Goal: Task Accomplishment & Management: Use online tool/utility

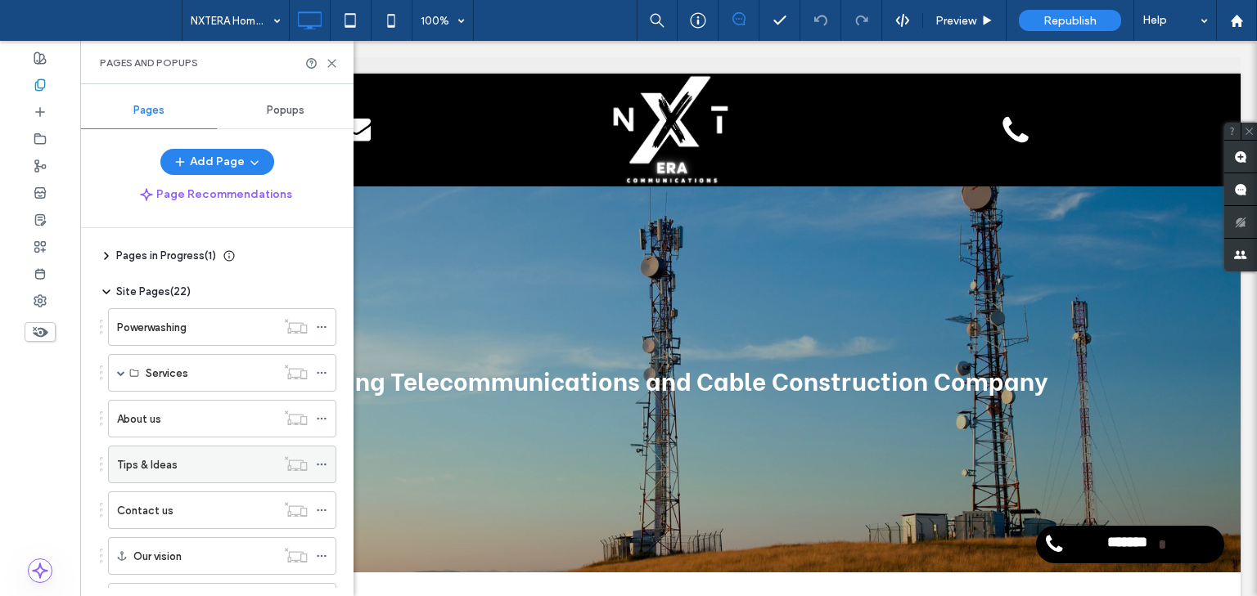
scroll to position [434, 0]
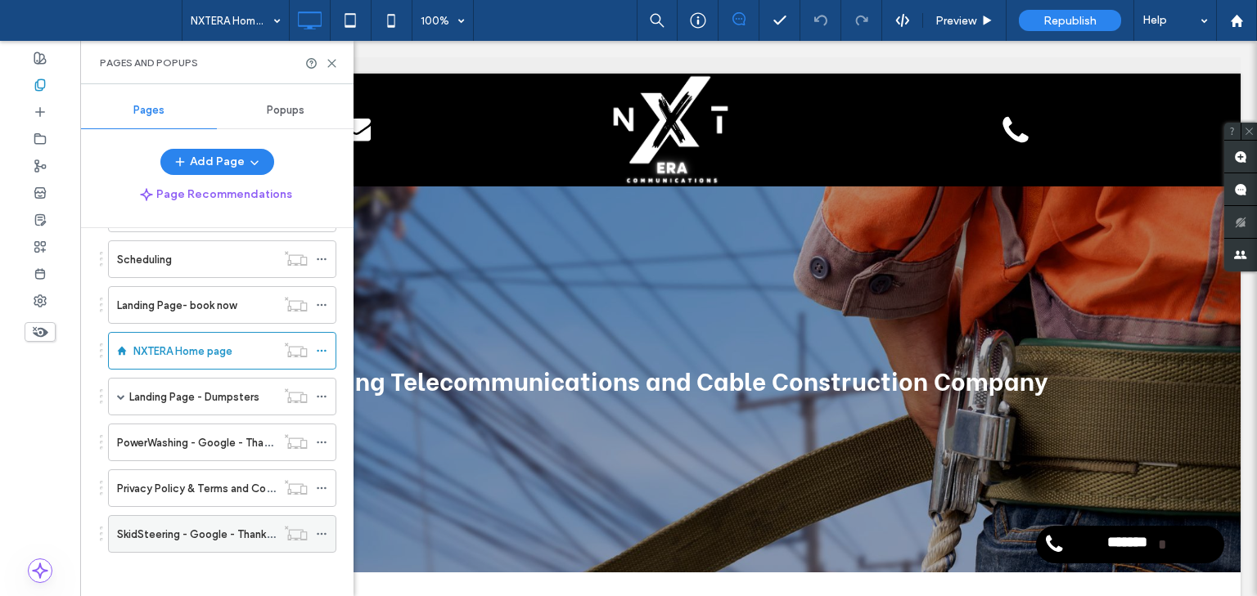
click at [211, 535] on label "SkidSteering - Google - Thank you" at bounding box center [201, 534] width 169 height 29
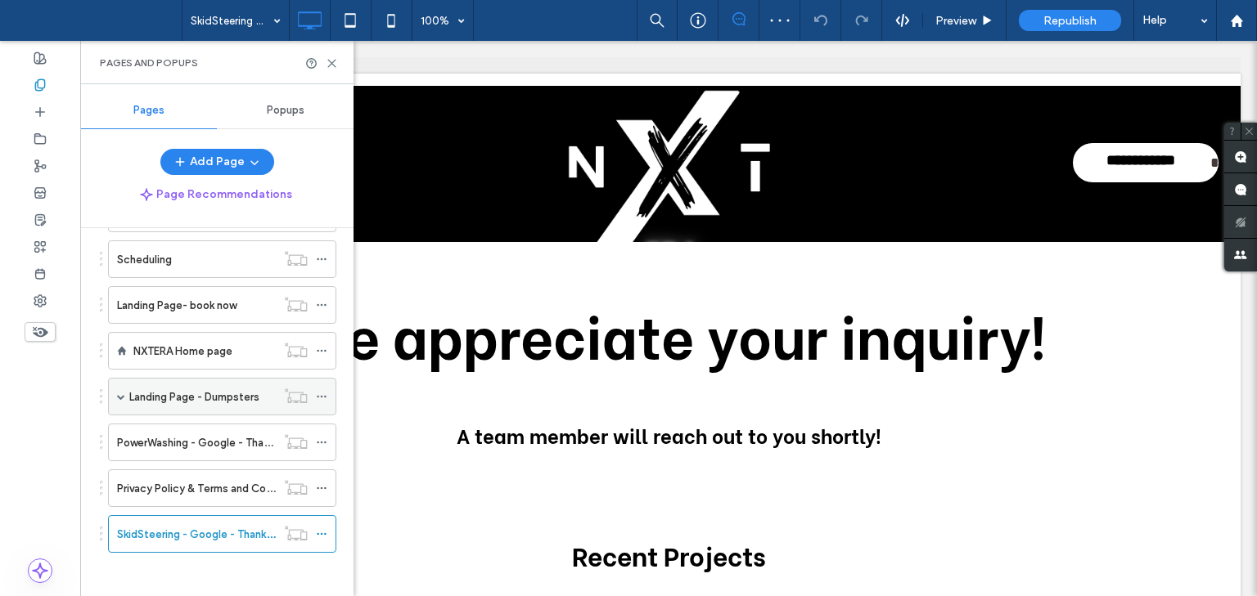
click at [194, 395] on label "Landing Page - Dumpsters" at bounding box center [194, 397] width 130 height 29
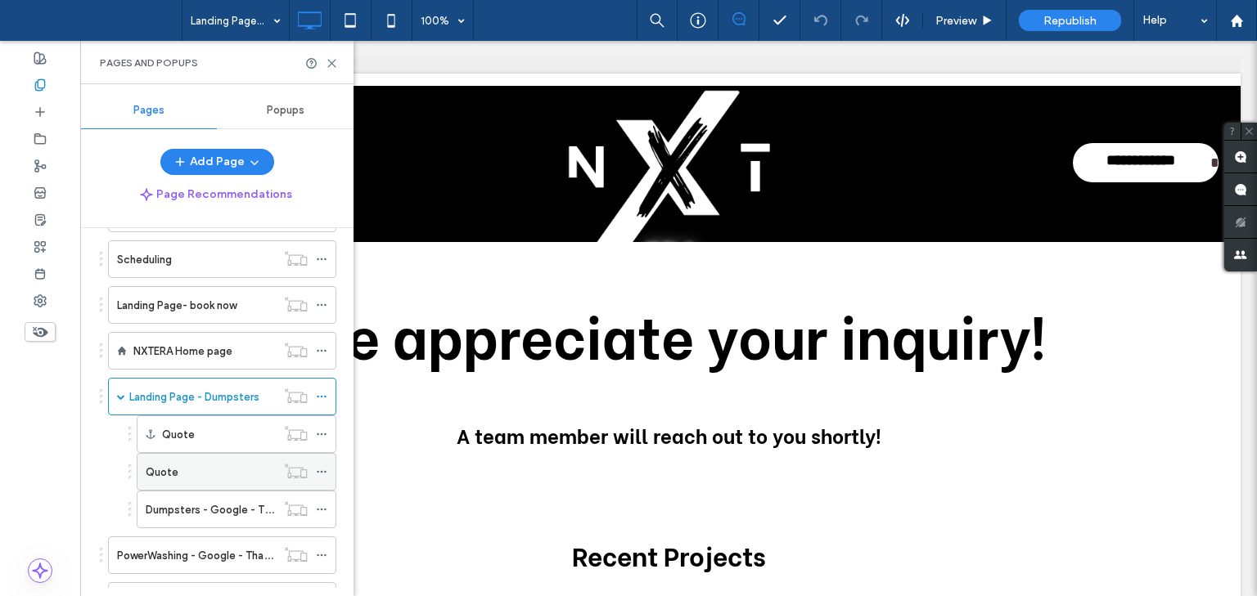
click at [196, 467] on div "Quote" at bounding box center [211, 472] width 130 height 17
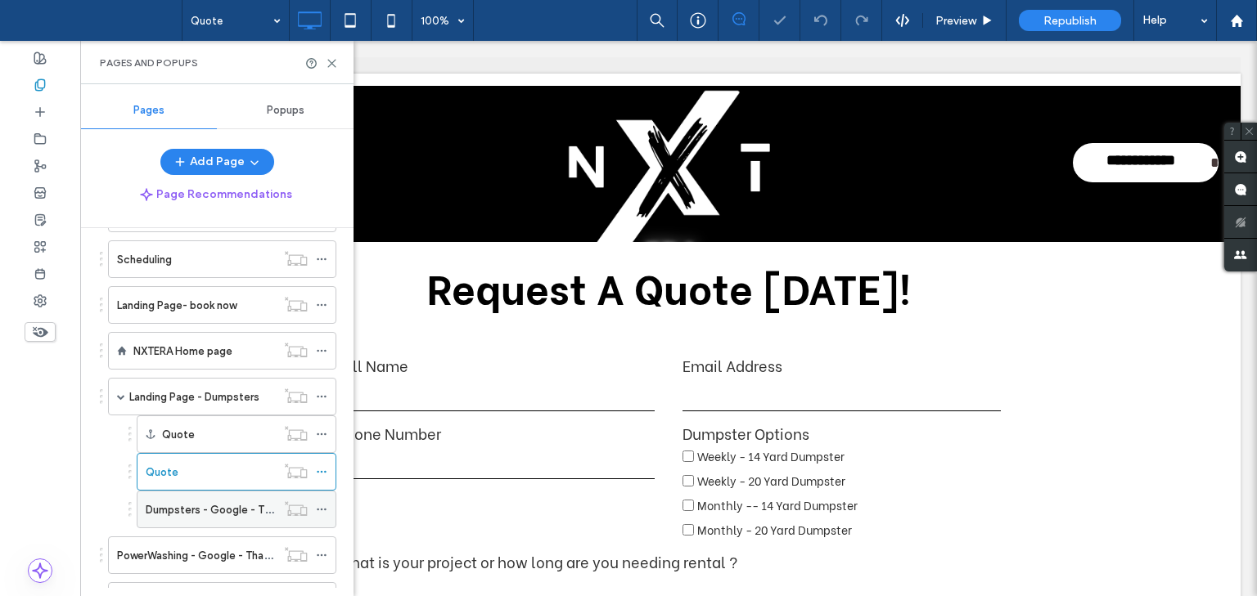
click at [196, 513] on div "Dumpsters - Google - Thank you" at bounding box center [211, 510] width 130 height 36
click at [196, 353] on label "NXTERA Home page" at bounding box center [182, 351] width 99 height 29
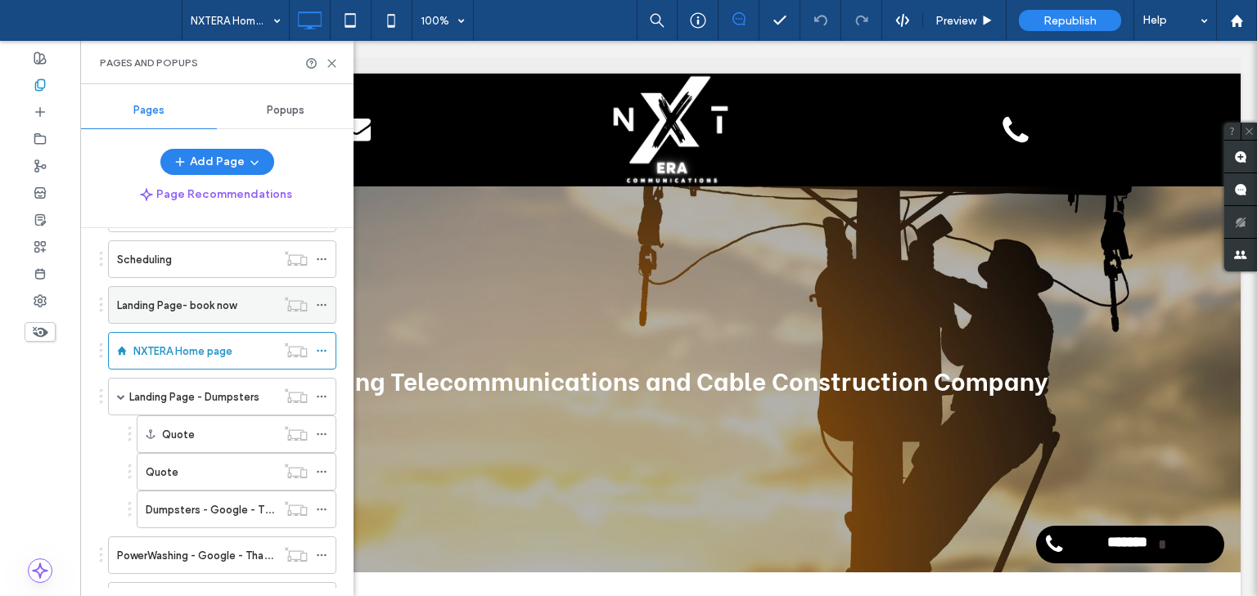
click at [200, 306] on label "Landing Page- book now" at bounding box center [176, 305] width 119 height 29
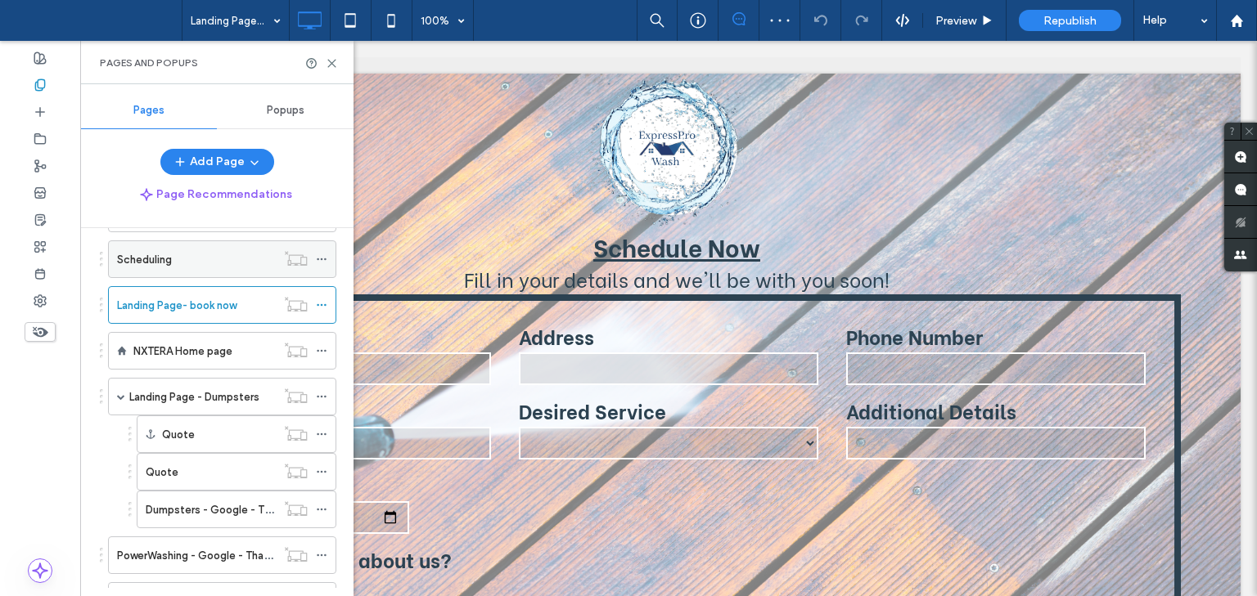
click at [184, 264] on div "Scheduling" at bounding box center [196, 259] width 159 height 36
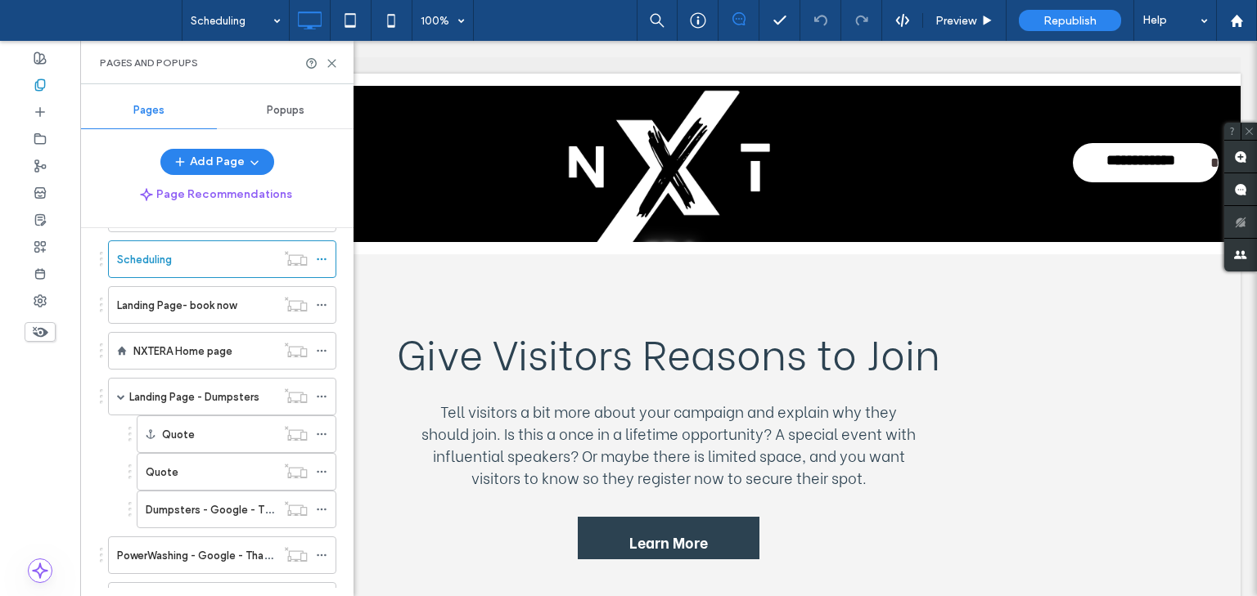
click at [291, 119] on div "Popups" at bounding box center [285, 110] width 137 height 36
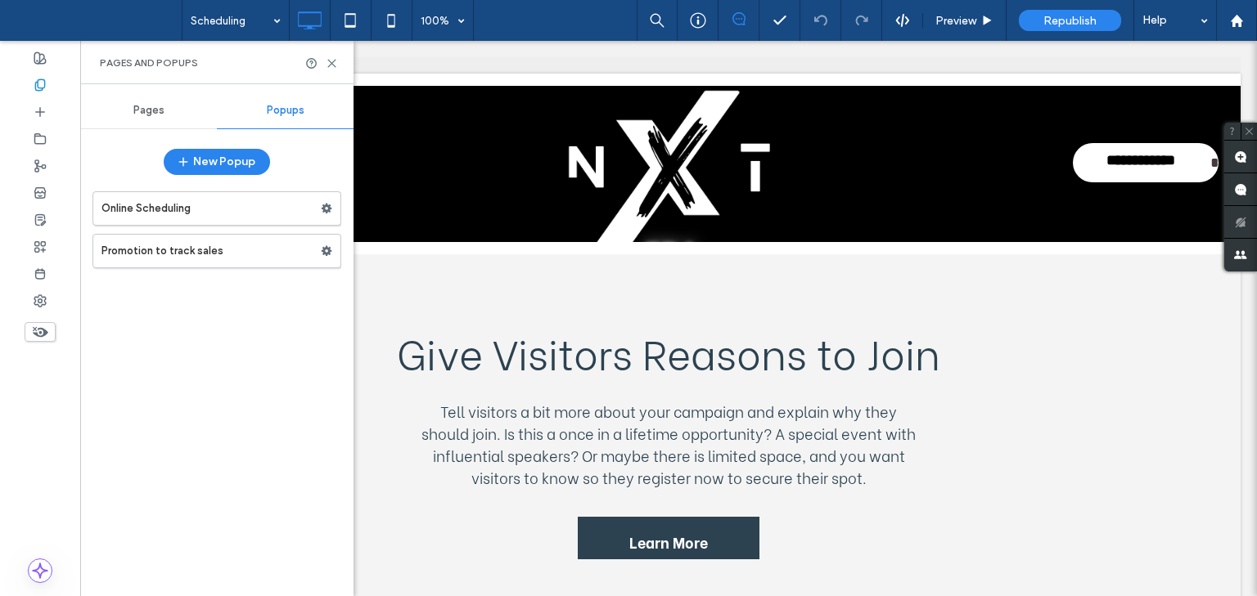
click at [146, 109] on span "Pages" at bounding box center [148, 110] width 31 height 13
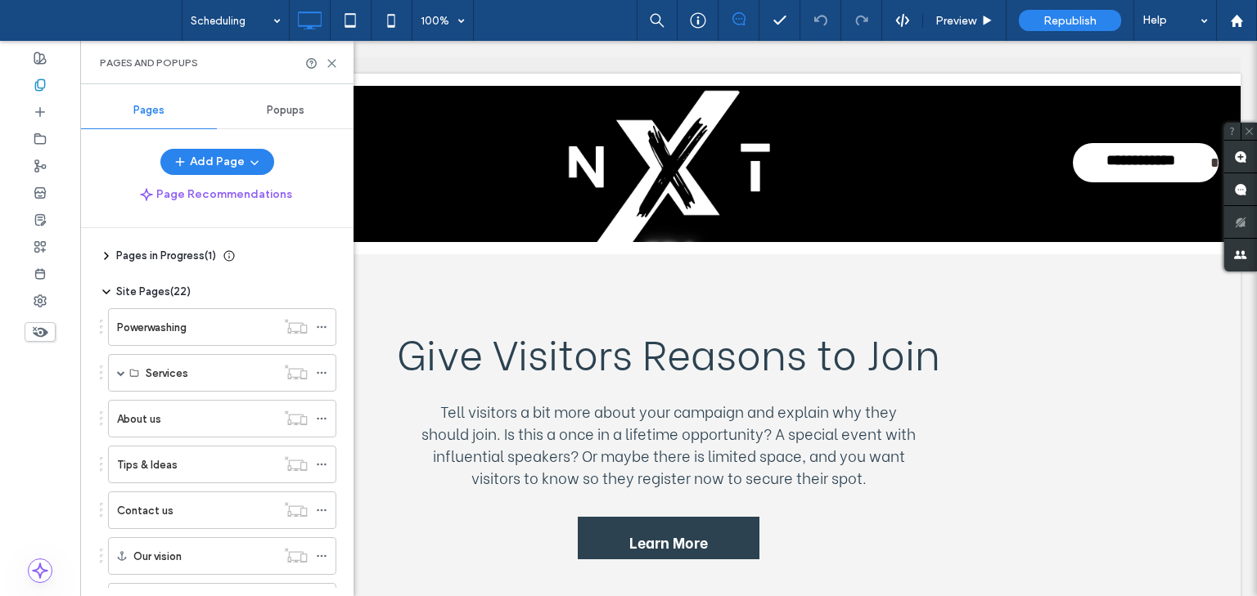
click at [152, 252] on span "Pages in Progress ( 1 )" at bounding box center [166, 256] width 100 height 16
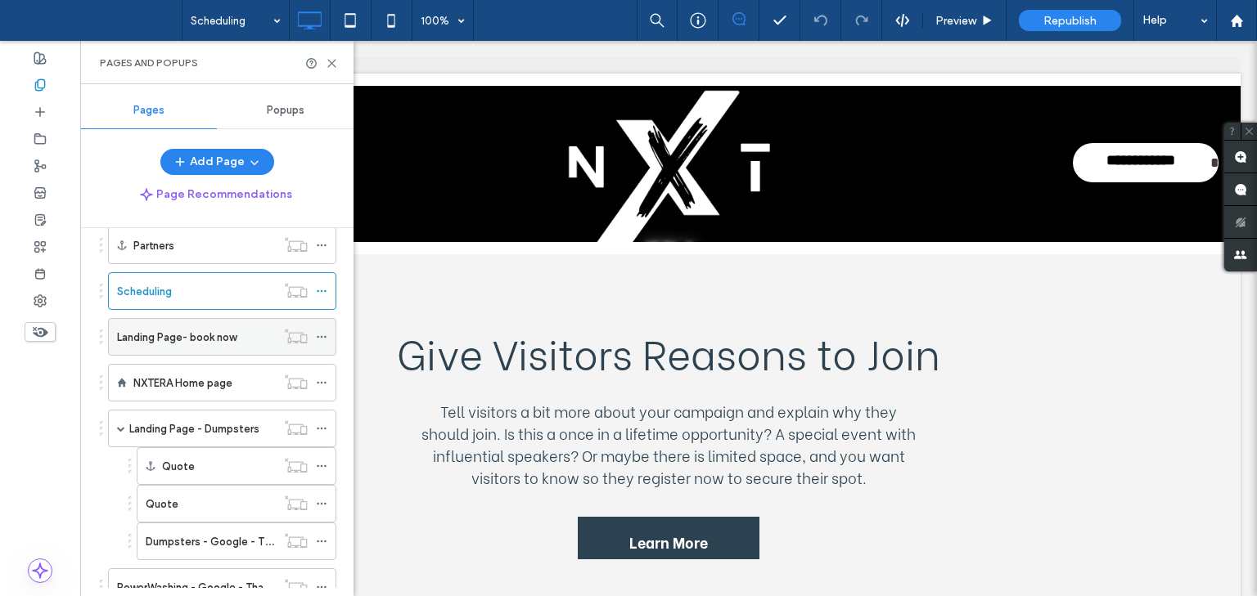
scroll to position [606, 0]
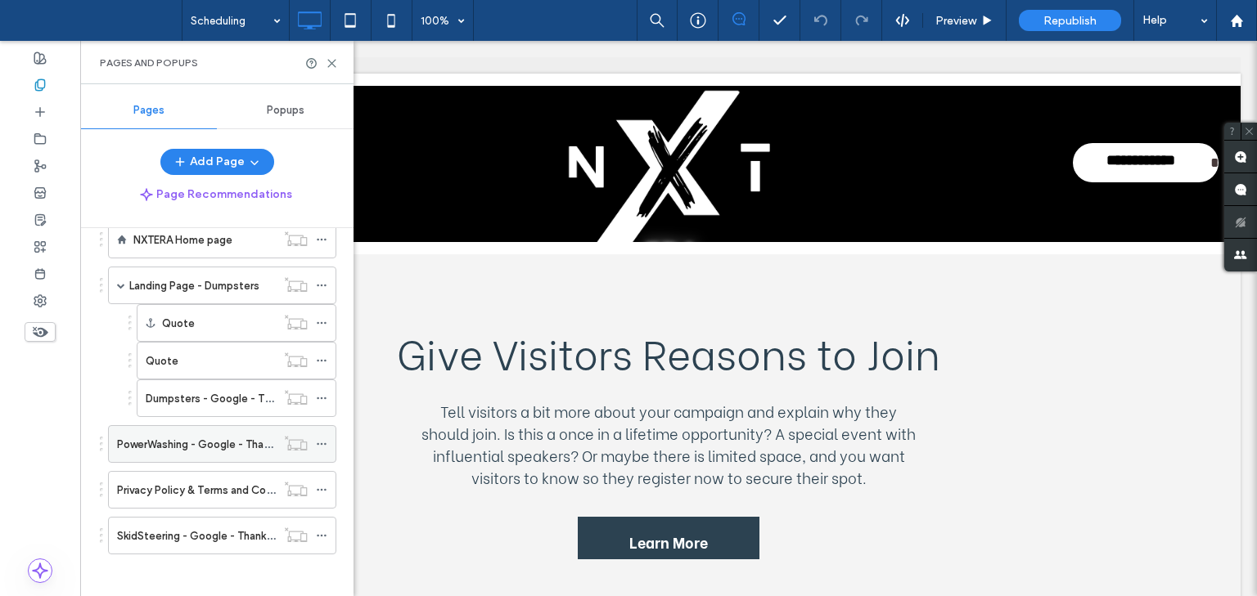
click at [196, 444] on label "PowerWashing - Google - Thank you" at bounding box center [206, 444] width 178 height 29
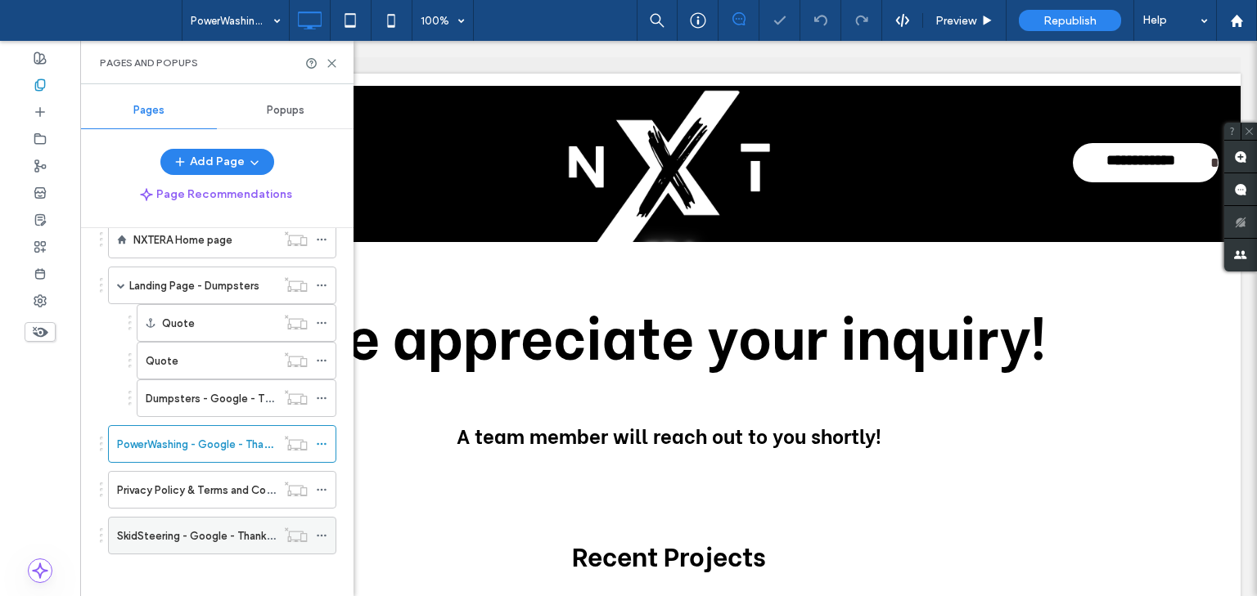
click at [194, 522] on label "SkidSteering - Google - Thank you" at bounding box center [201, 536] width 169 height 29
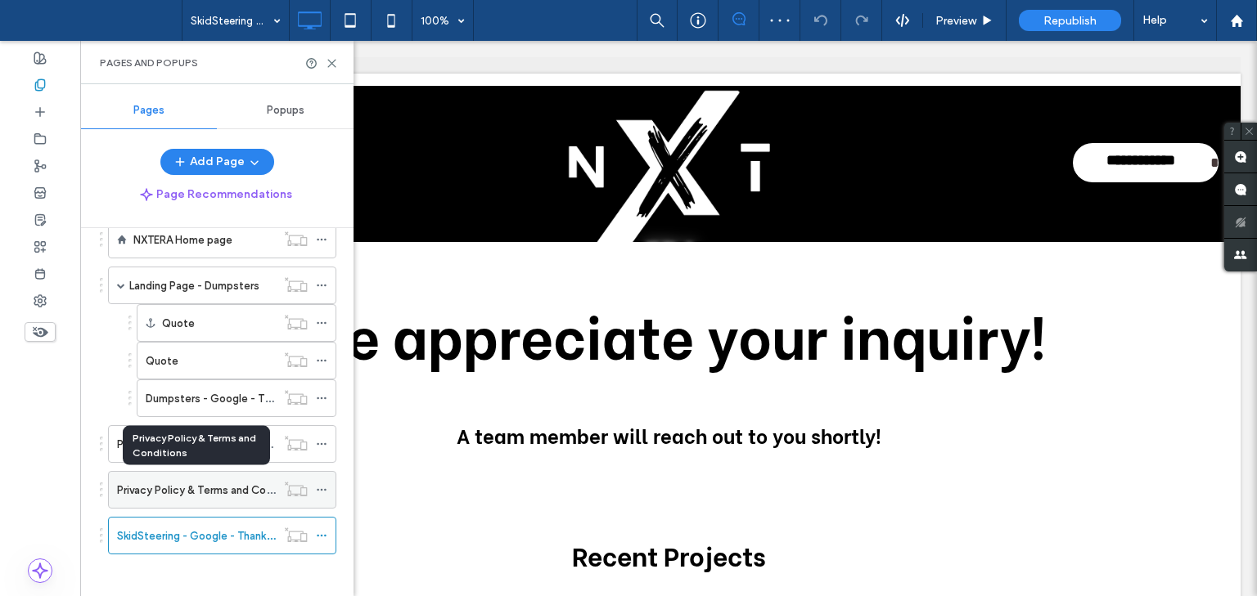
click at [188, 481] on label "Privacy Policy & Terms and Conditions" at bounding box center [211, 490] width 189 height 29
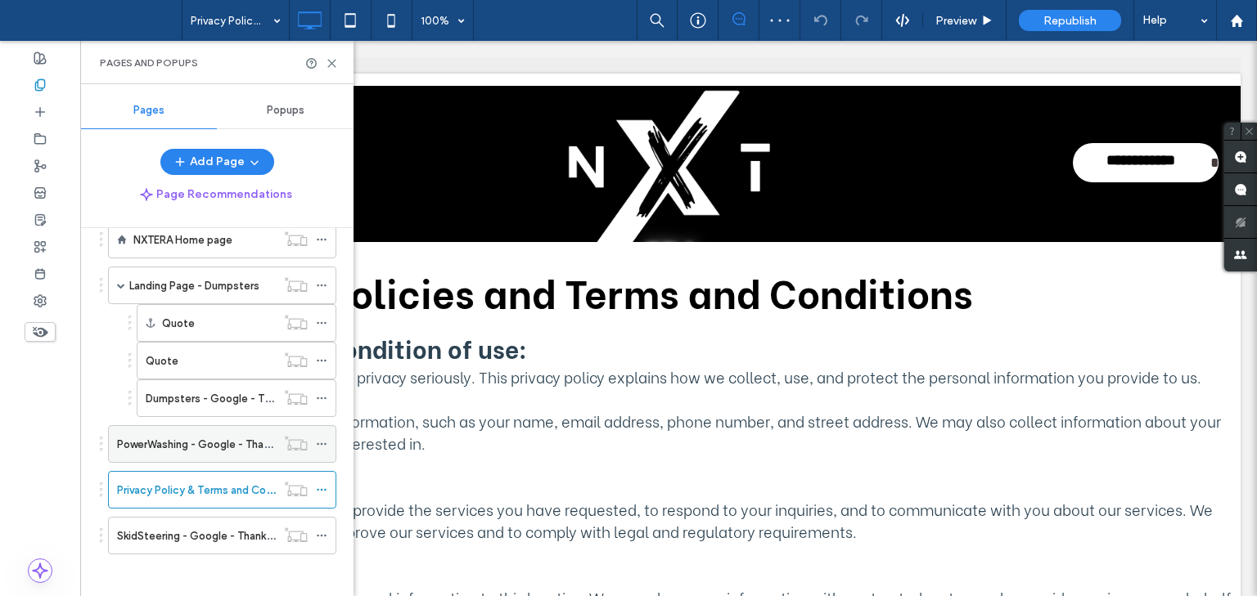
click at [187, 439] on label "PowerWashing - Google - Thank you" at bounding box center [206, 444] width 178 height 29
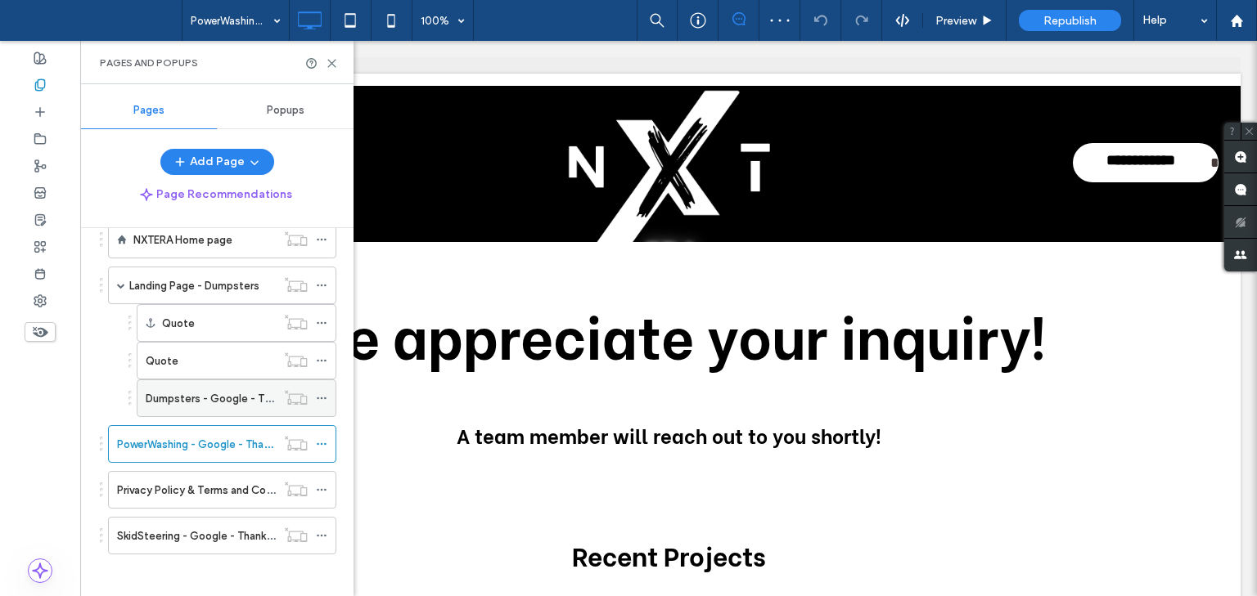
click at [186, 394] on label "Dumpsters - Google - Thank you" at bounding box center [226, 399] width 161 height 29
click at [182, 353] on div "Quote" at bounding box center [211, 361] width 130 height 17
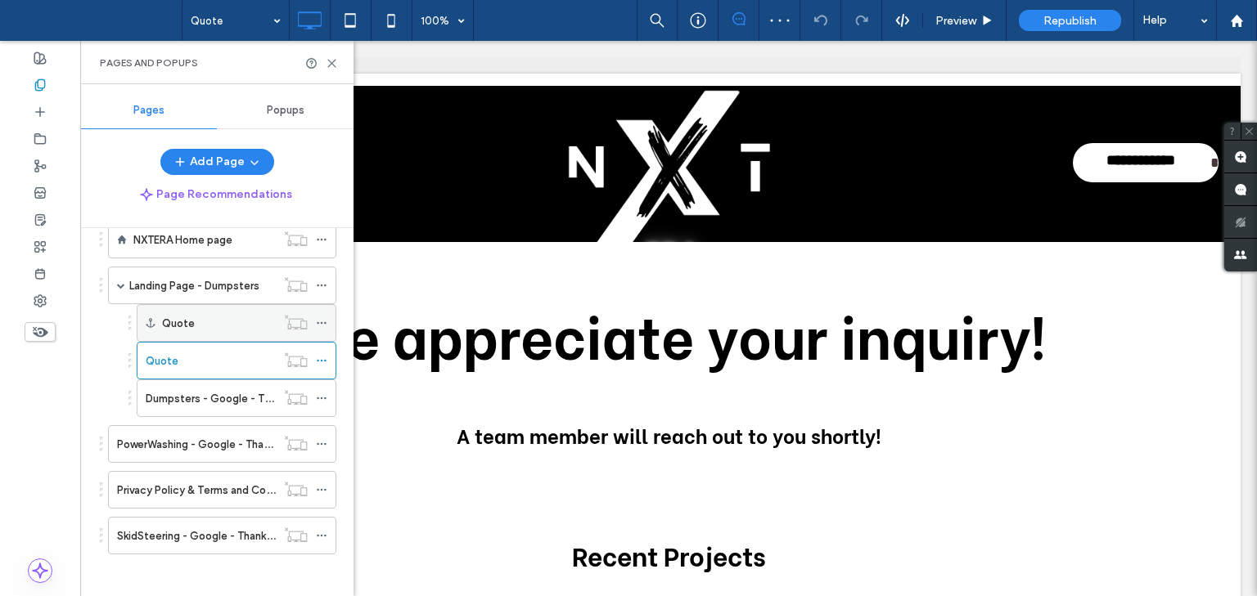
click at [179, 318] on label "Quote" at bounding box center [178, 323] width 33 height 29
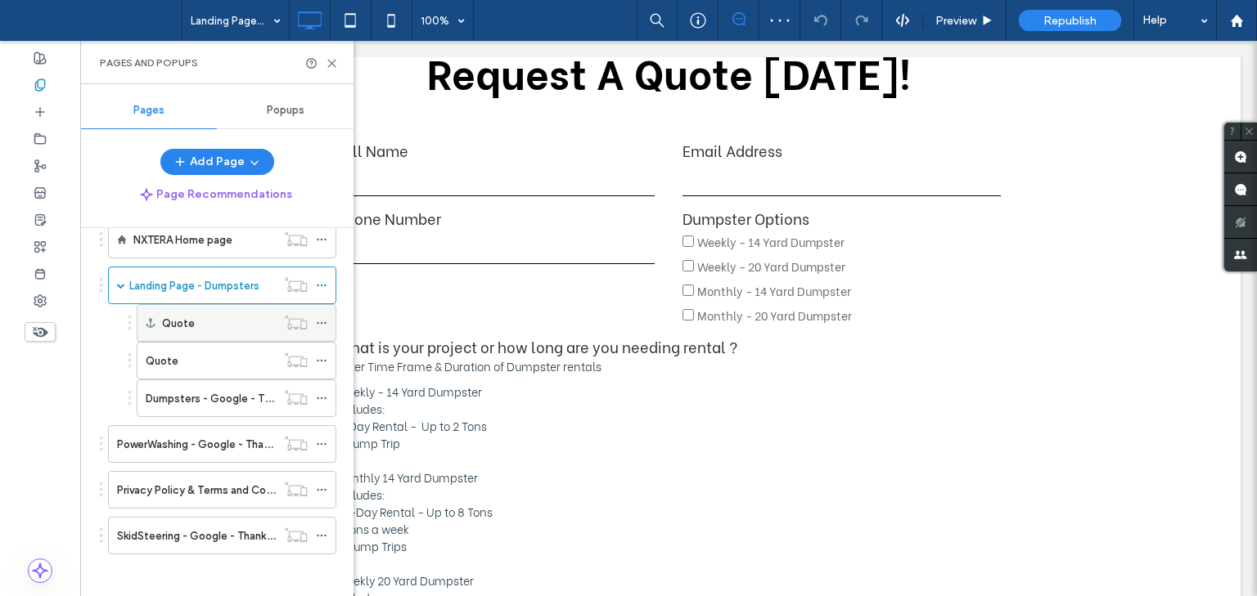
click at [179, 318] on label "Quote" at bounding box center [178, 323] width 33 height 29
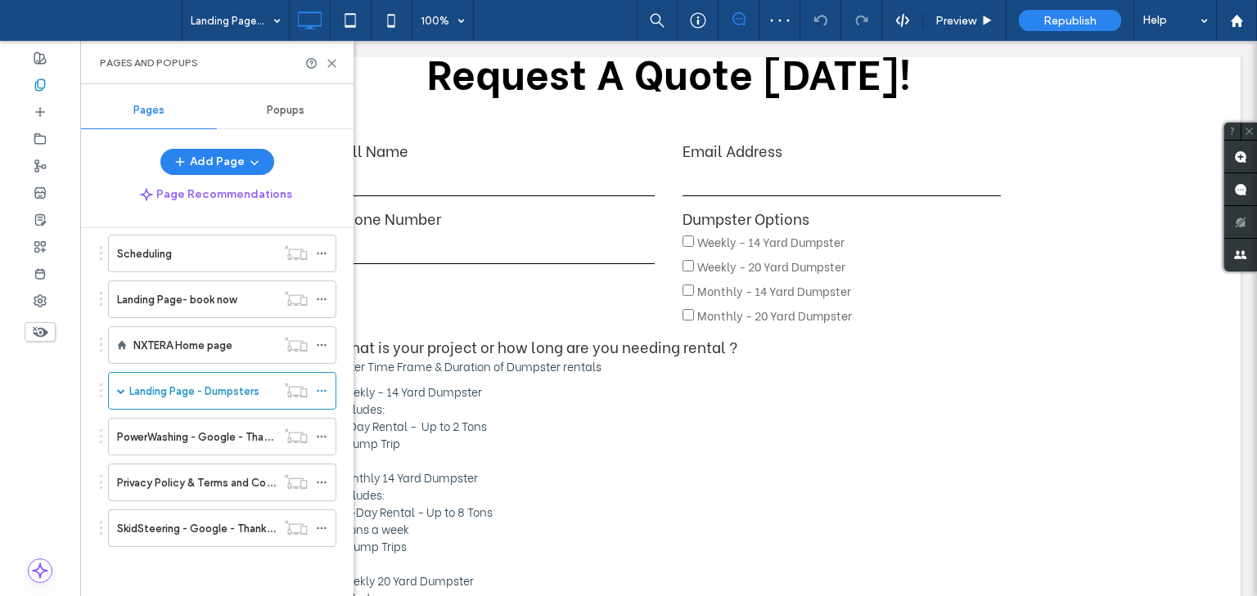
scroll to position [494, 0]
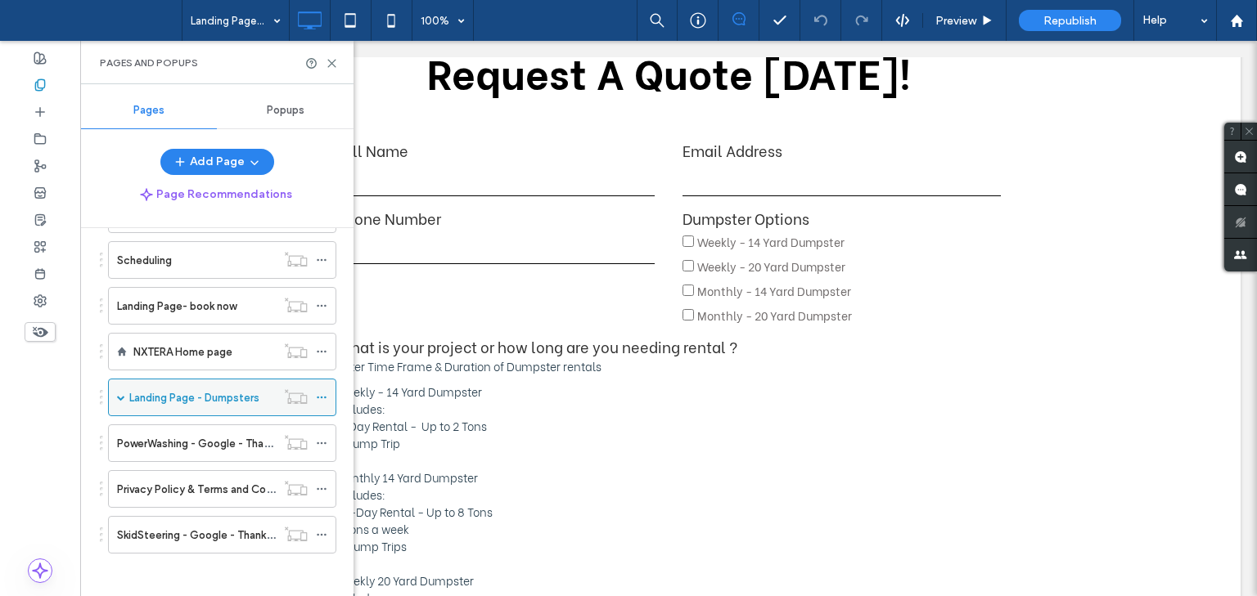
click at [165, 394] on label "Landing Page - Dumpsters" at bounding box center [194, 398] width 130 height 29
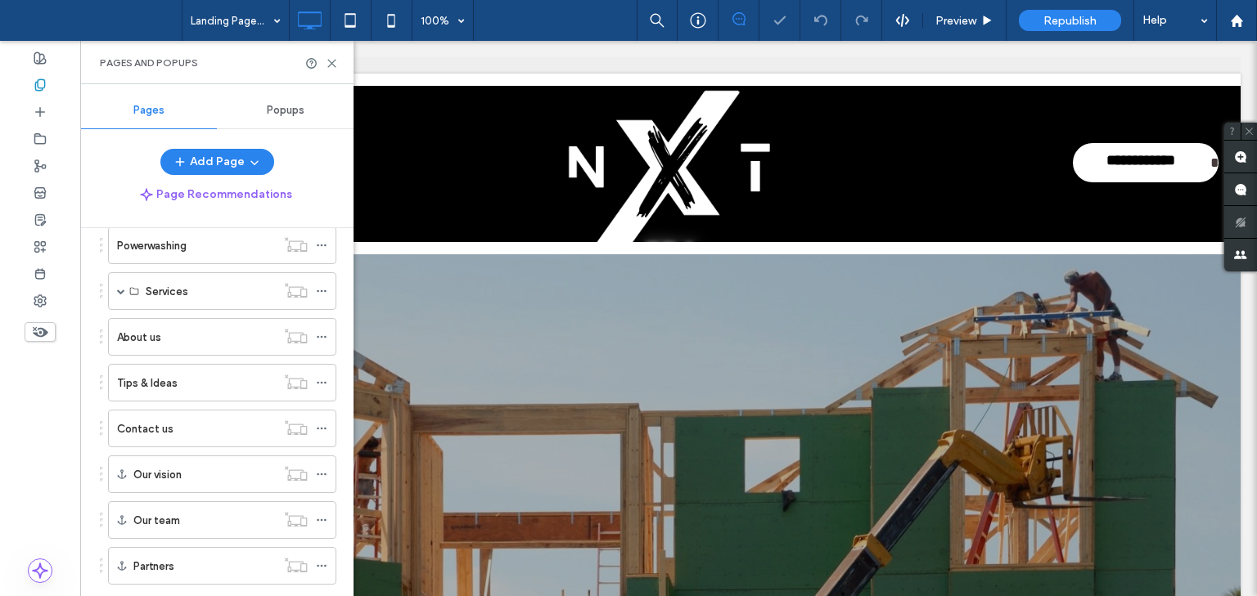
scroll to position [0, 0]
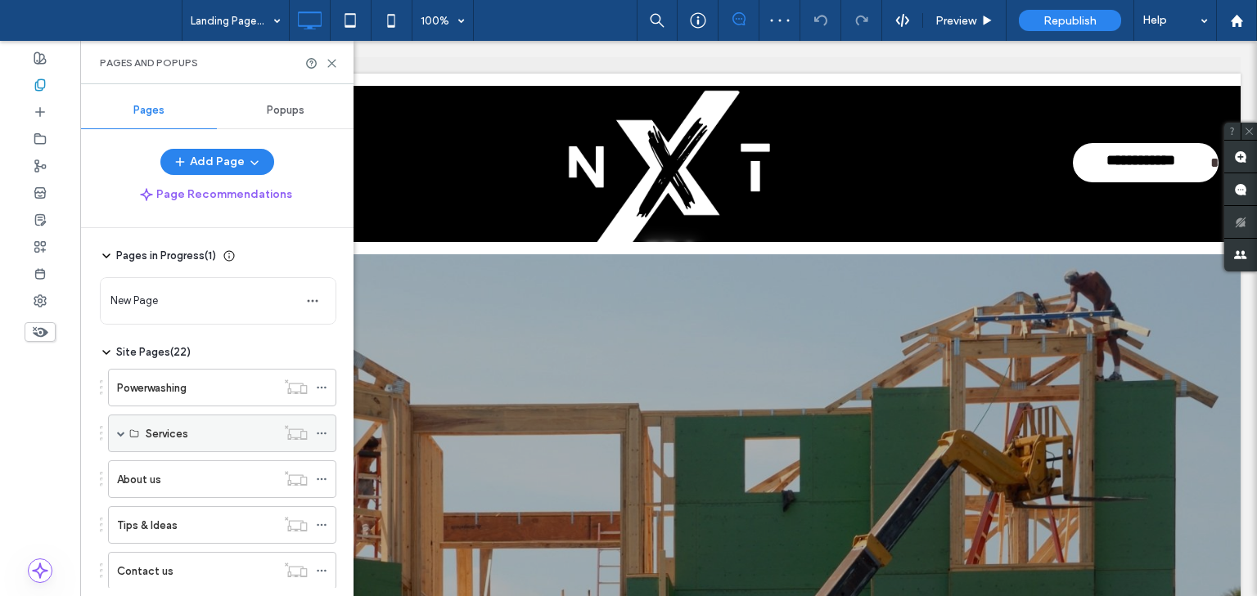
click at [178, 431] on label "Services" at bounding box center [167, 434] width 43 height 29
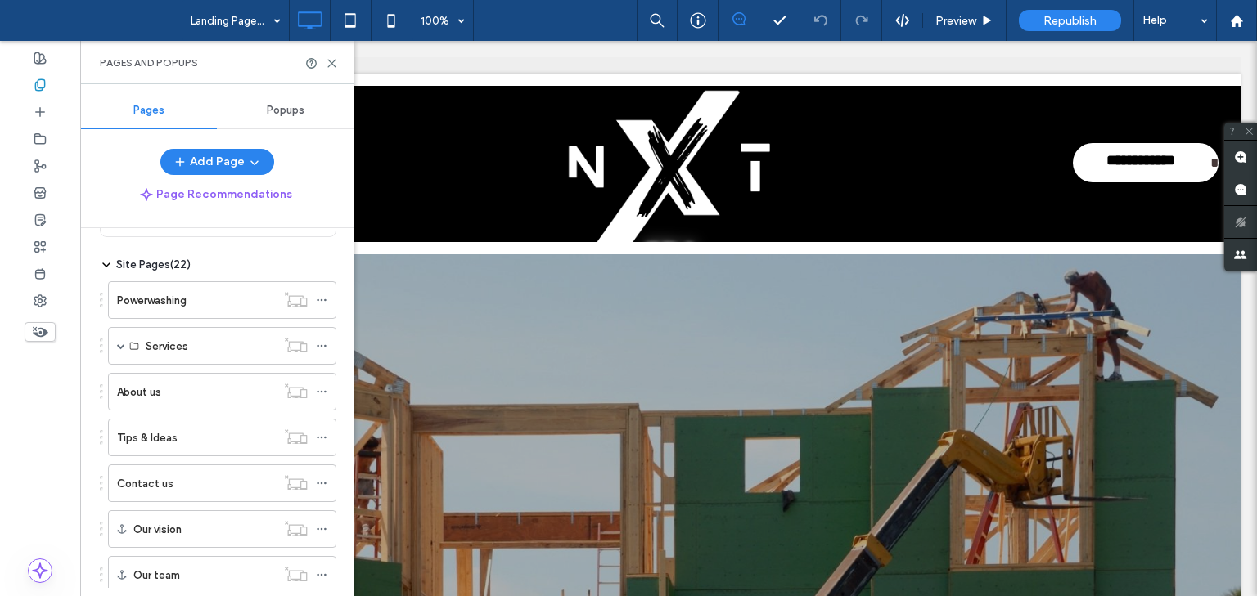
scroll to position [100, 0]
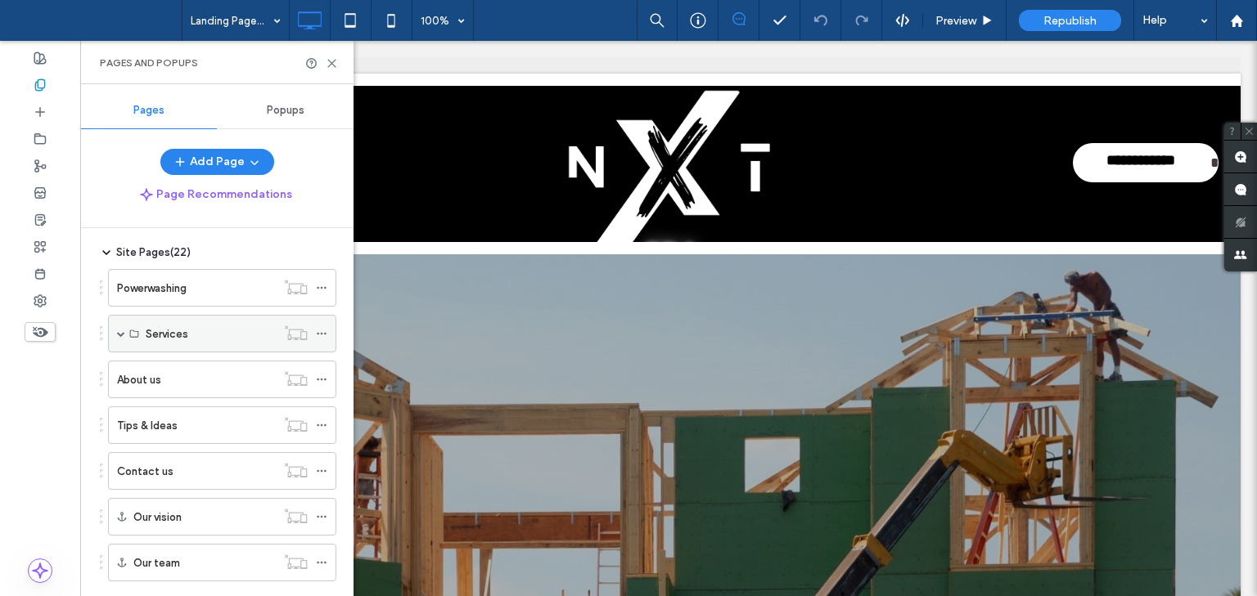
click at [122, 333] on span at bounding box center [121, 334] width 8 height 8
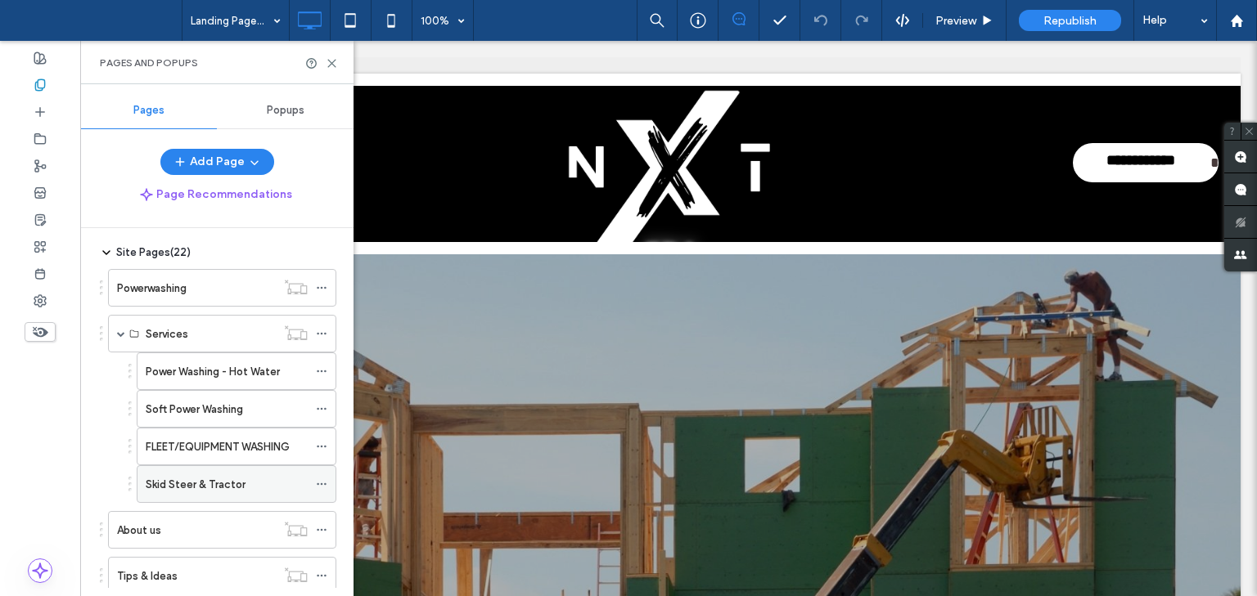
click at [229, 484] on label "Skid Steer & Tractor" at bounding box center [196, 484] width 100 height 29
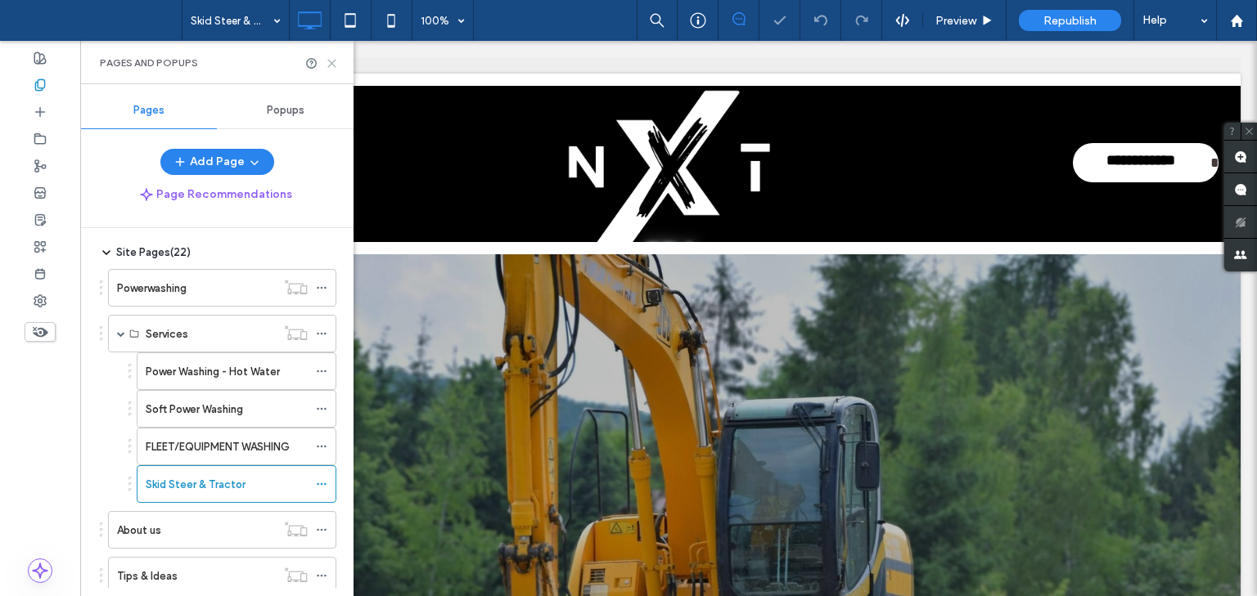
click at [335, 65] on icon at bounding box center [332, 63] width 12 height 12
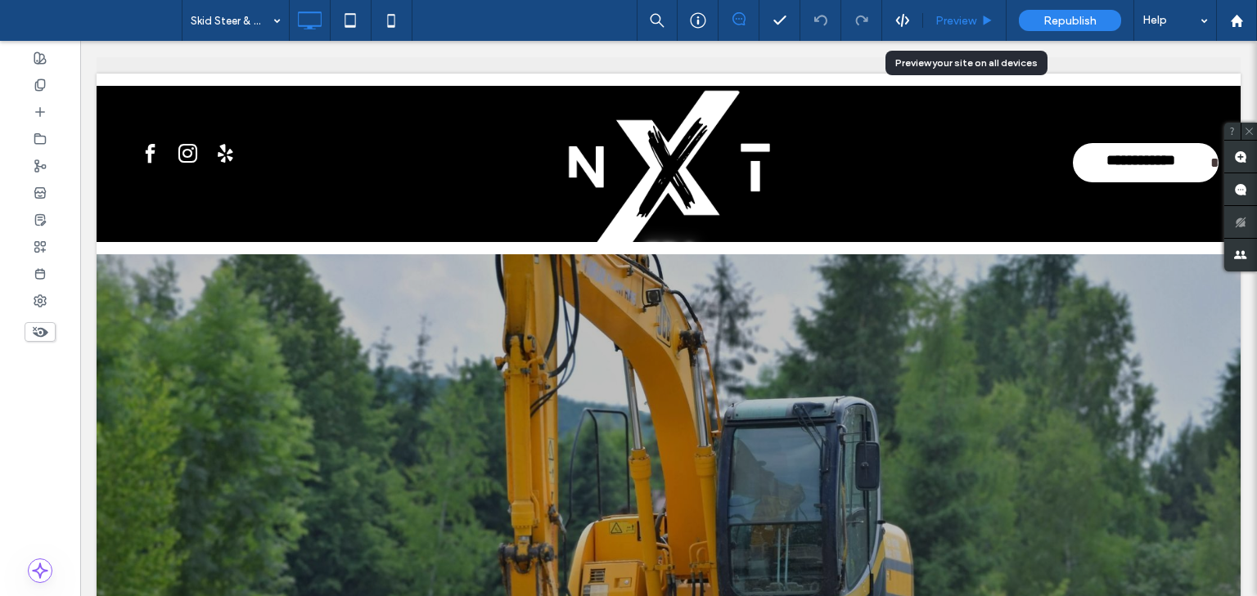
click at [962, 11] on div "Preview" at bounding box center [964, 20] width 83 height 41
click at [959, 22] on span "Preview" at bounding box center [955, 21] width 41 height 14
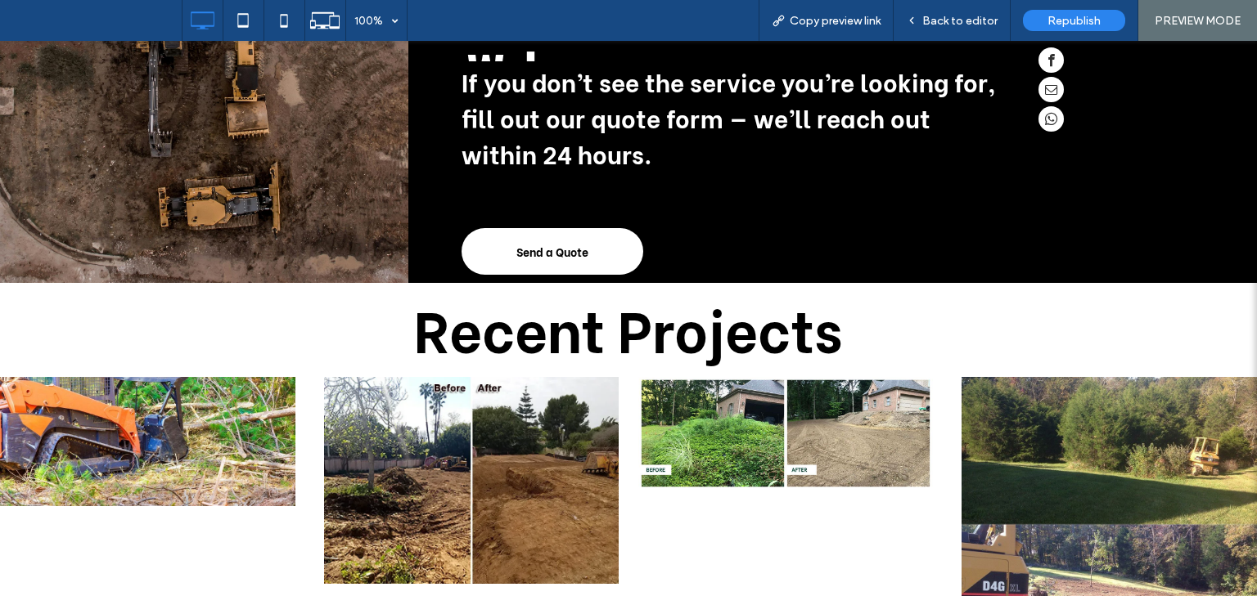
scroll to position [1829, 0]
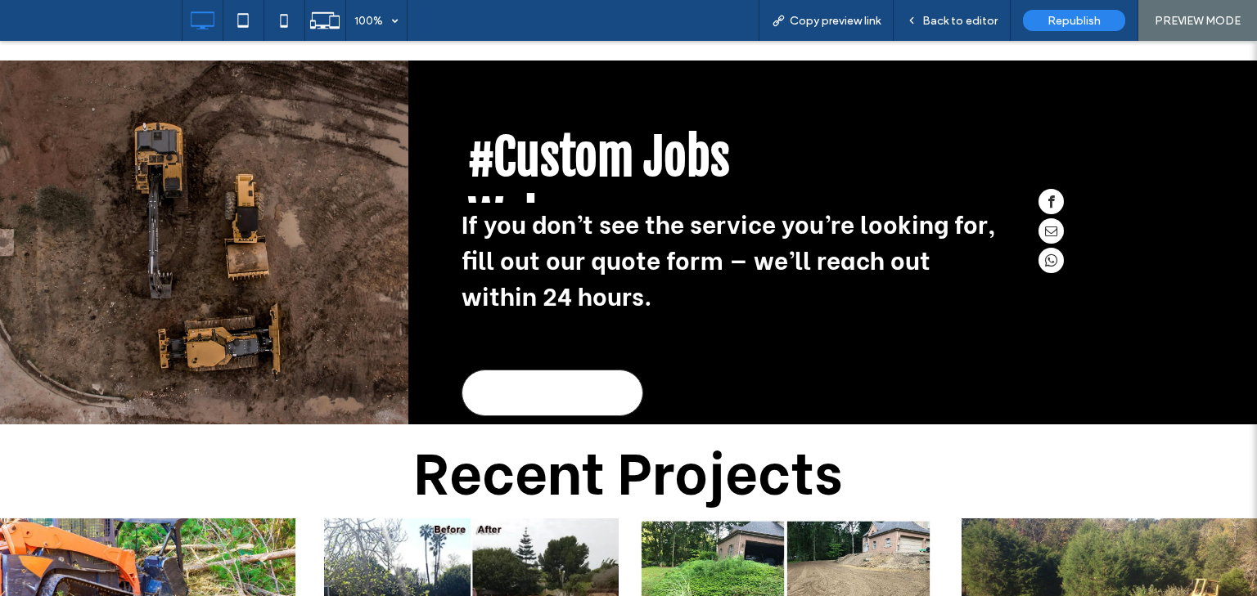
click at [569, 410] on span "Send a Quote" at bounding box center [552, 393] width 83 height 34
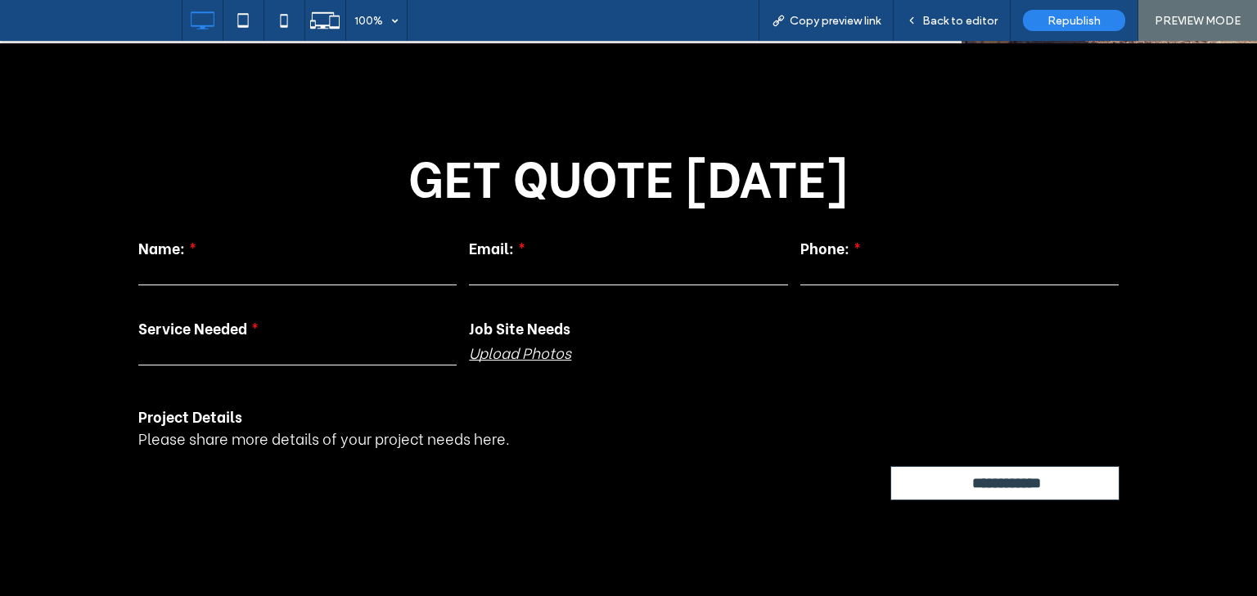
scroll to position [2647, 0]
click at [348, 349] on select "**********" at bounding box center [297, 353] width 318 height 25
click at [586, 532] on div "**********" at bounding box center [628, 319] width 1257 height 553
click at [261, 358] on select "**********" at bounding box center [297, 353] width 318 height 25
click at [355, 273] on input "text" at bounding box center [297, 273] width 318 height 25
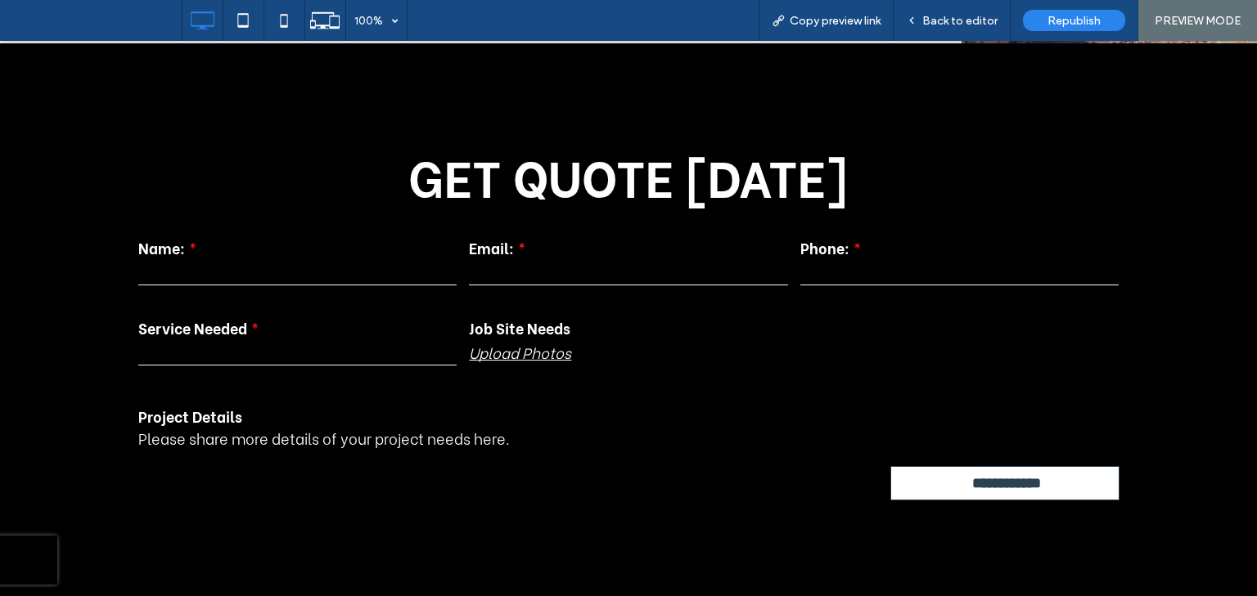
click at [528, 269] on input "email" at bounding box center [628, 273] width 318 height 25
click at [828, 273] on input "tel" at bounding box center [959, 273] width 318 height 25
click at [275, 336] on div "**********" at bounding box center [298, 342] width 331 height 64
click at [272, 344] on select "**********" at bounding box center [297, 353] width 318 height 25
click at [638, 328] on label "Job Site Needs" at bounding box center [628, 328] width 318 height 22
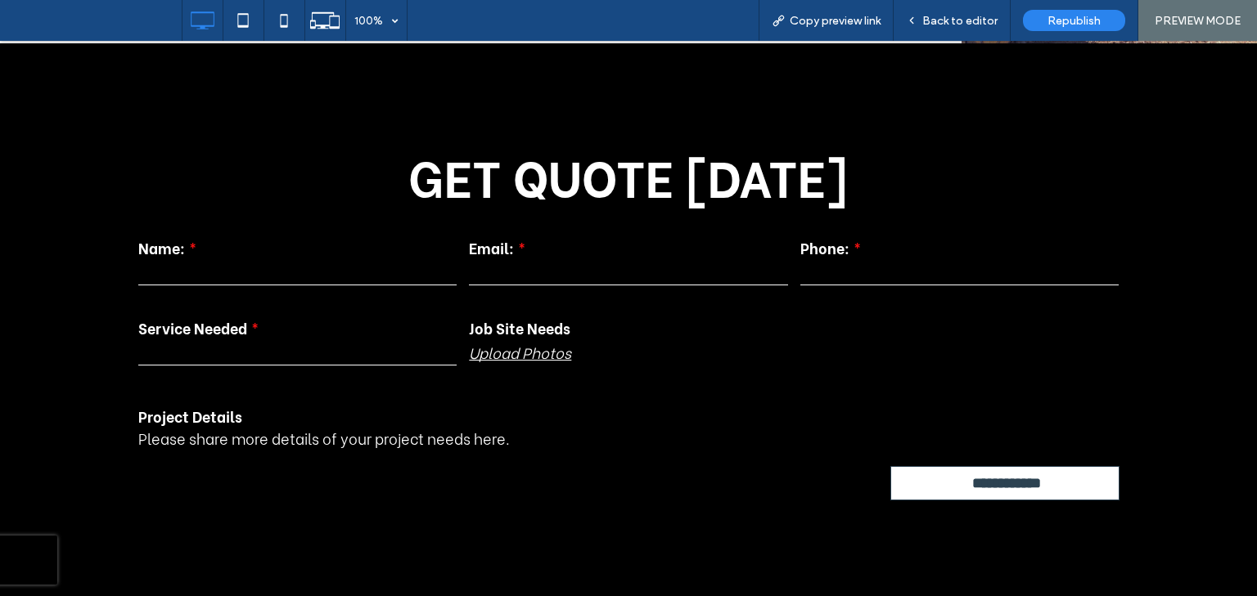
click at [537, 346] on link "Upload Photos" at bounding box center [520, 352] width 102 height 22
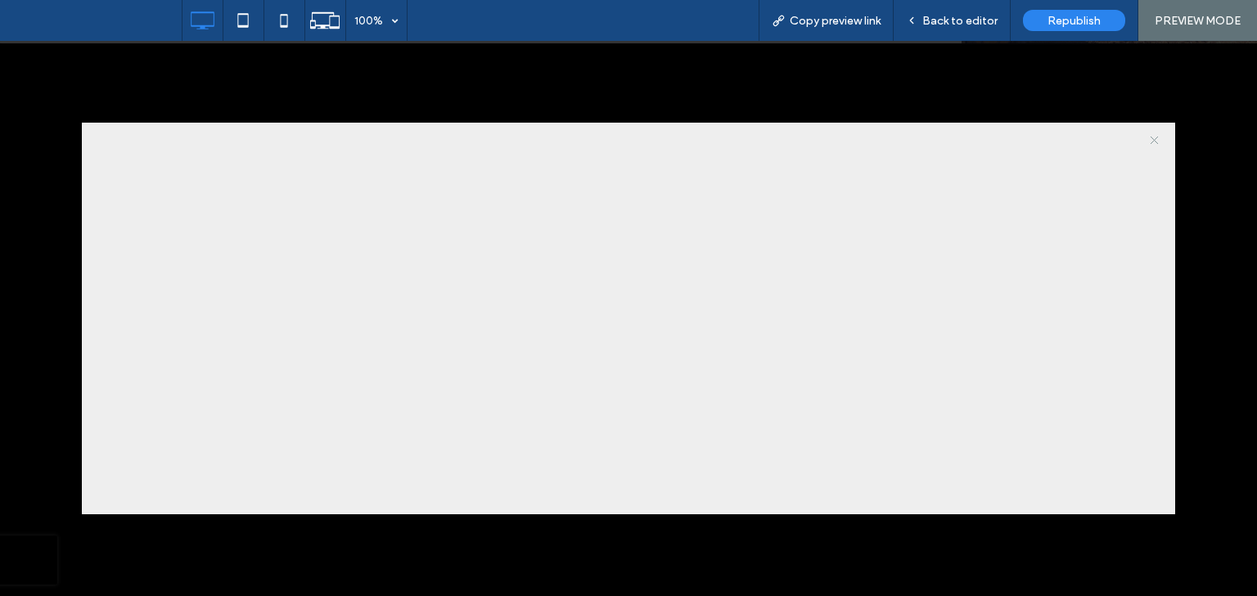
click at [577, 89] on div "X" at bounding box center [628, 319] width 1257 height 556
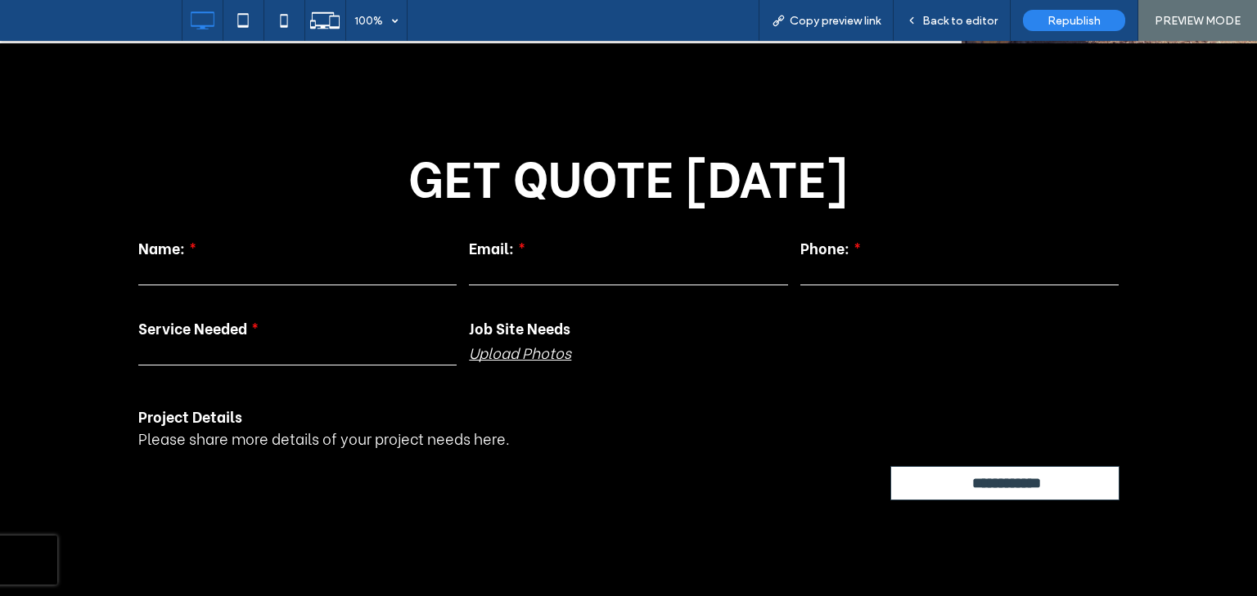
click at [302, 430] on p "Please share more details of your project needs here." at bounding box center [628, 438] width 980 height 22
click at [245, 472] on form "**********" at bounding box center [628, 359] width 982 height 281
click at [244, 502] on div "**********" at bounding box center [628, 319] width 1257 height 553
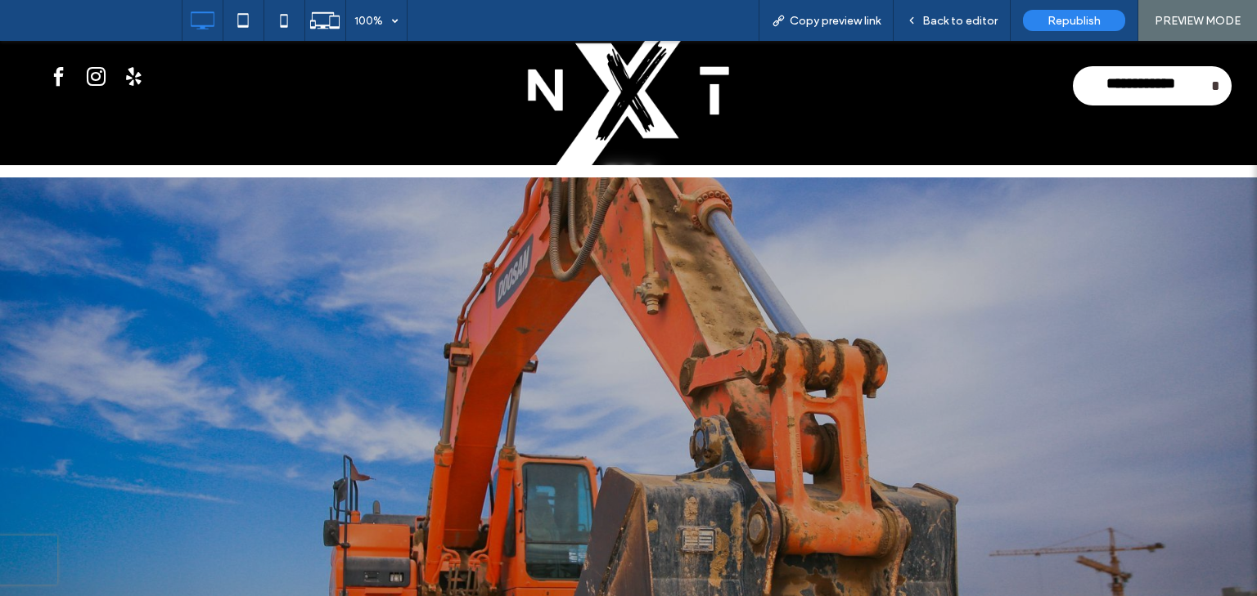
scroll to position [0, 0]
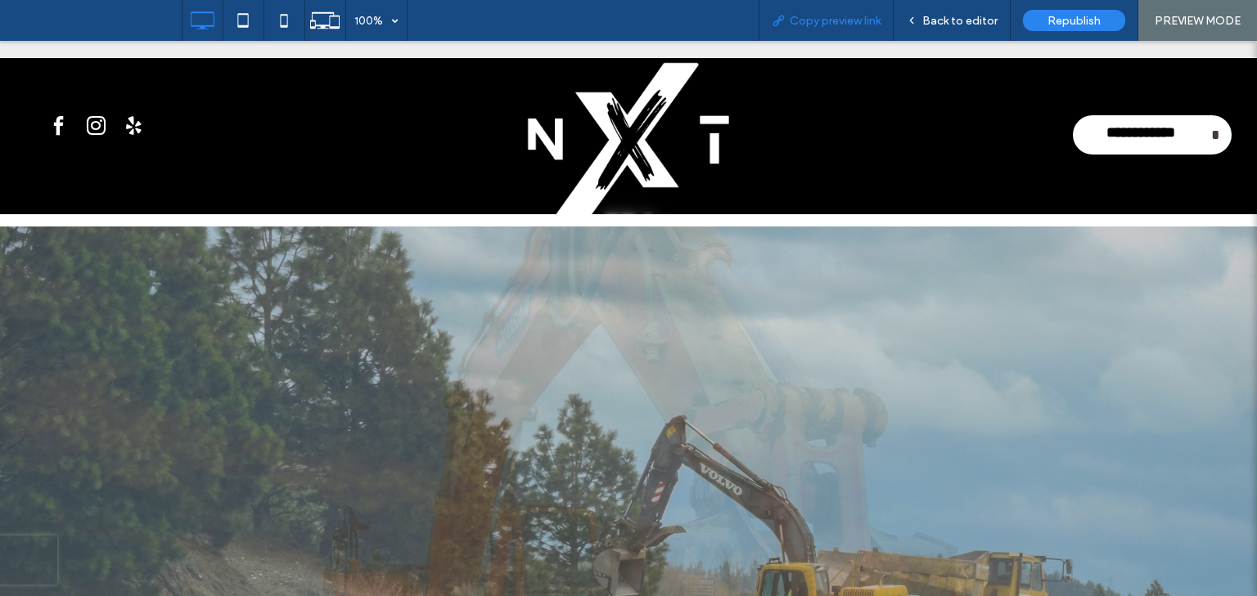
click at [832, 17] on span "Copy preview link" at bounding box center [835, 21] width 91 height 14
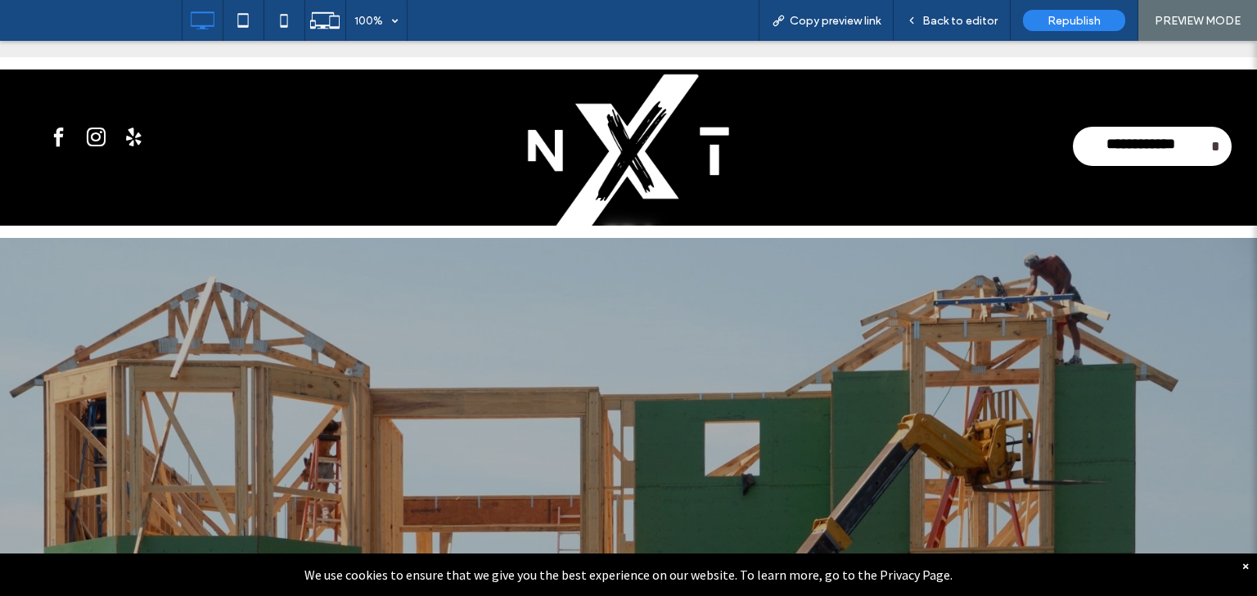
click at [1186, 7] on div "PREVIEW MODE" at bounding box center [1197, 20] width 119 height 41
click at [940, 21] on span "Back to editor" at bounding box center [959, 21] width 75 height 14
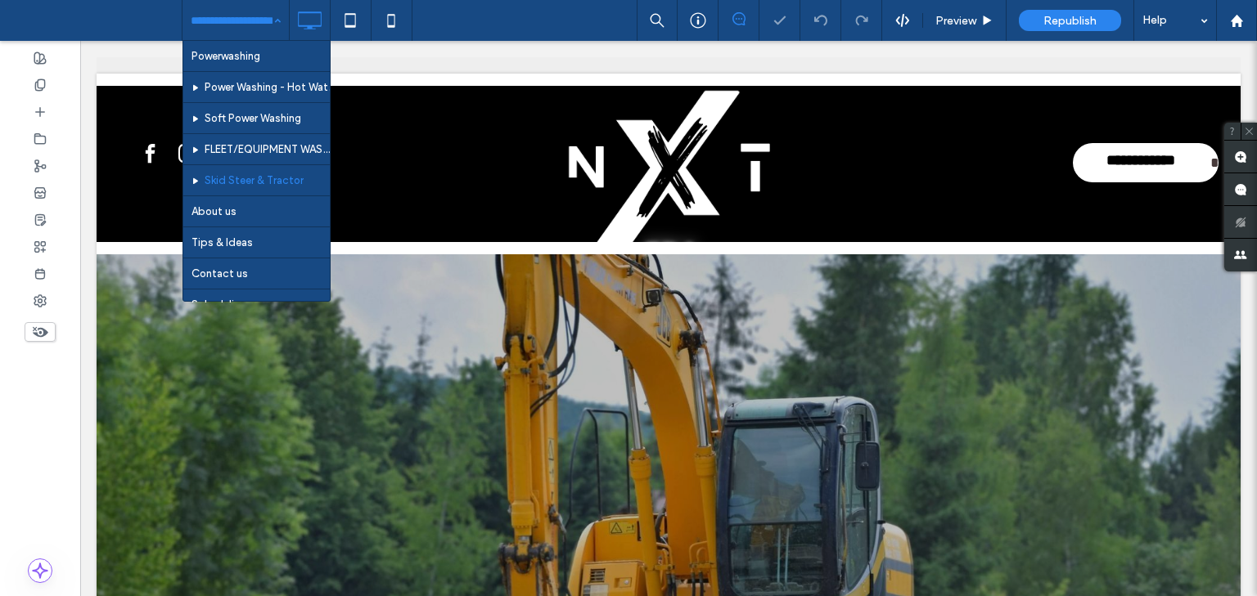
click at [248, 20] on input at bounding box center [232, 20] width 82 height 41
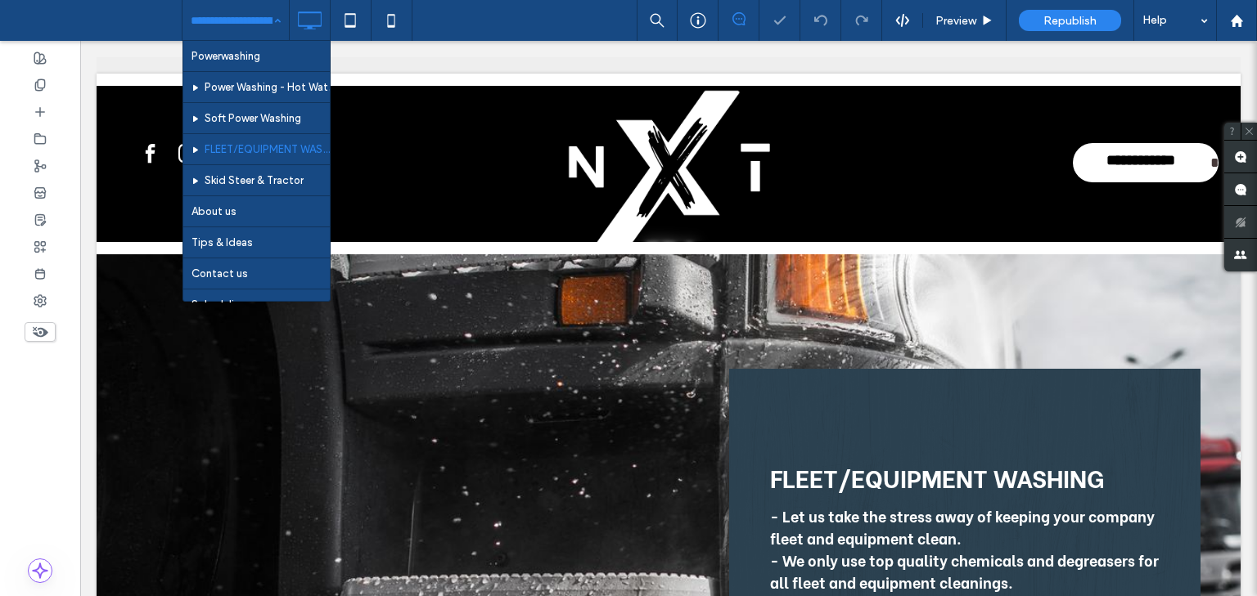
click at [276, 20] on div "Powerwashing Power Washing - Hot Water Soft Power Washing FLEET/EQUIPMENT WASHI…" at bounding box center [235, 20] width 106 height 41
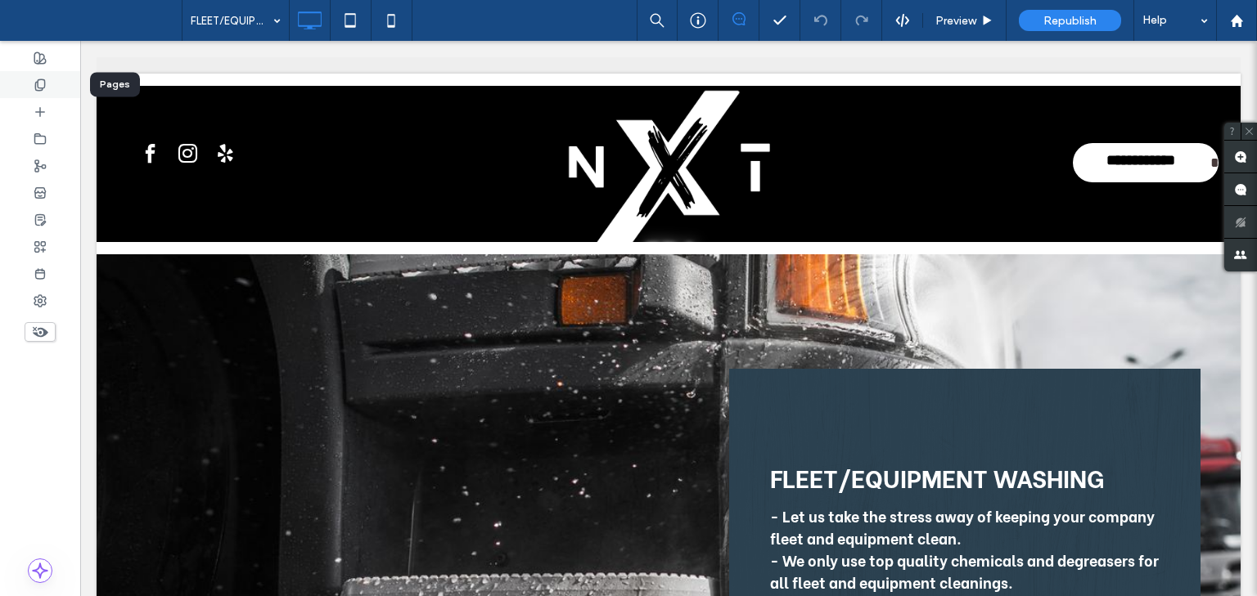
click at [38, 81] on icon at bounding box center [40, 85] width 13 height 13
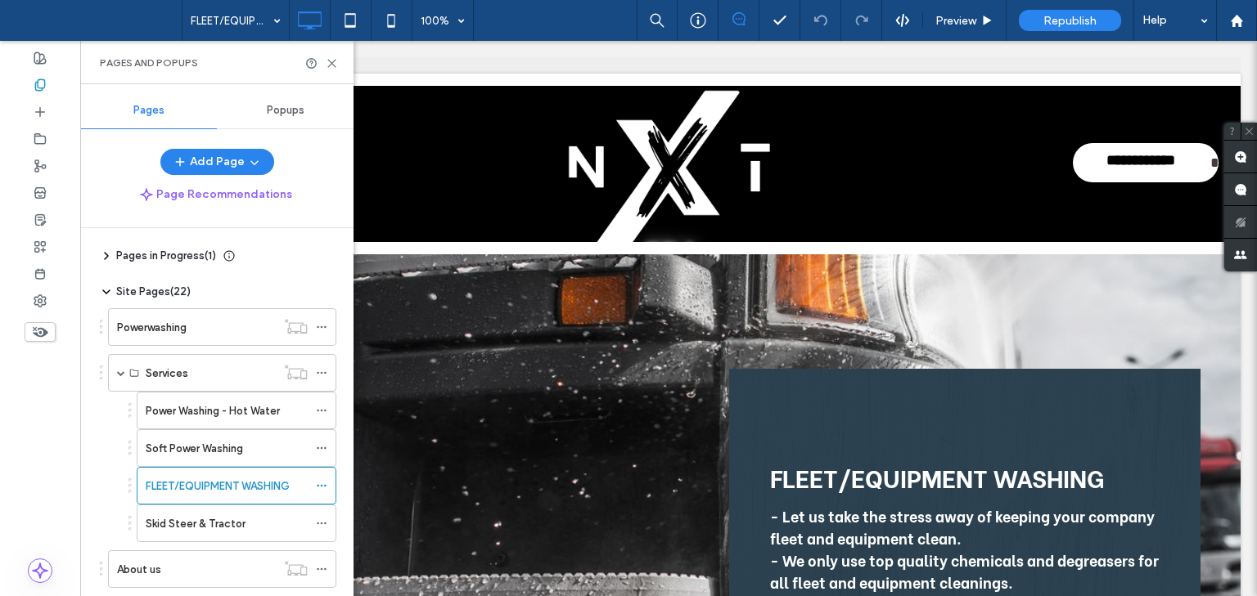
scroll to position [463, 0]
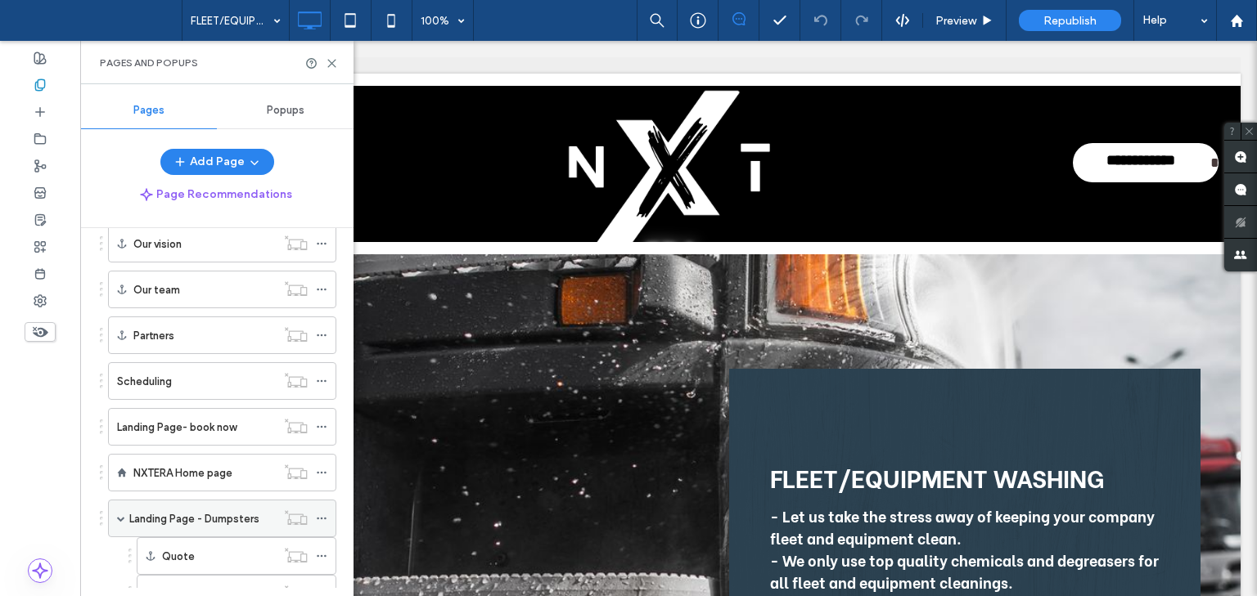
click at [226, 514] on label "Landing Page - Dumpsters" at bounding box center [194, 519] width 130 height 29
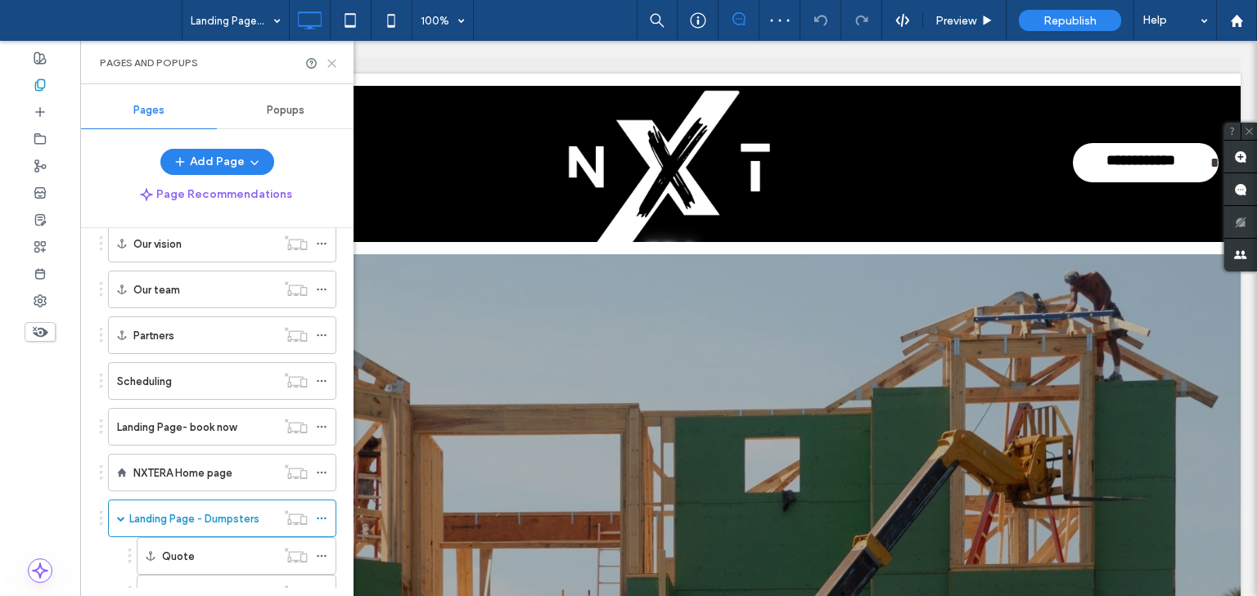
click at [328, 63] on icon at bounding box center [332, 63] width 12 height 12
